Goal: Transaction & Acquisition: Subscribe to service/newsletter

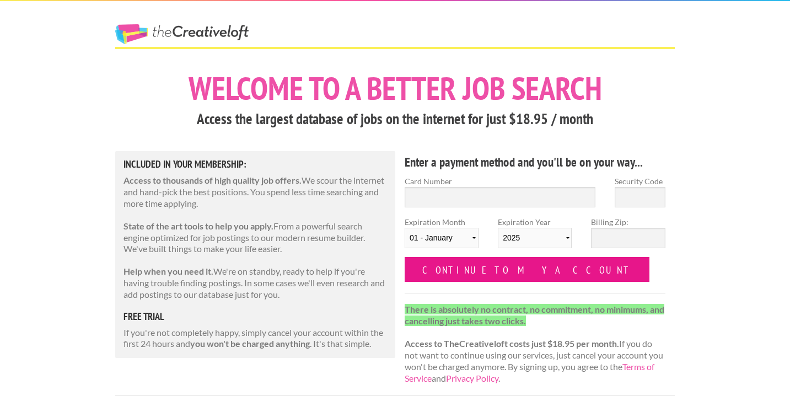
click at [481, 271] on input "Continue to my account" at bounding box center [527, 269] width 245 height 25
